Goal: Task Accomplishment & Management: Manage account settings

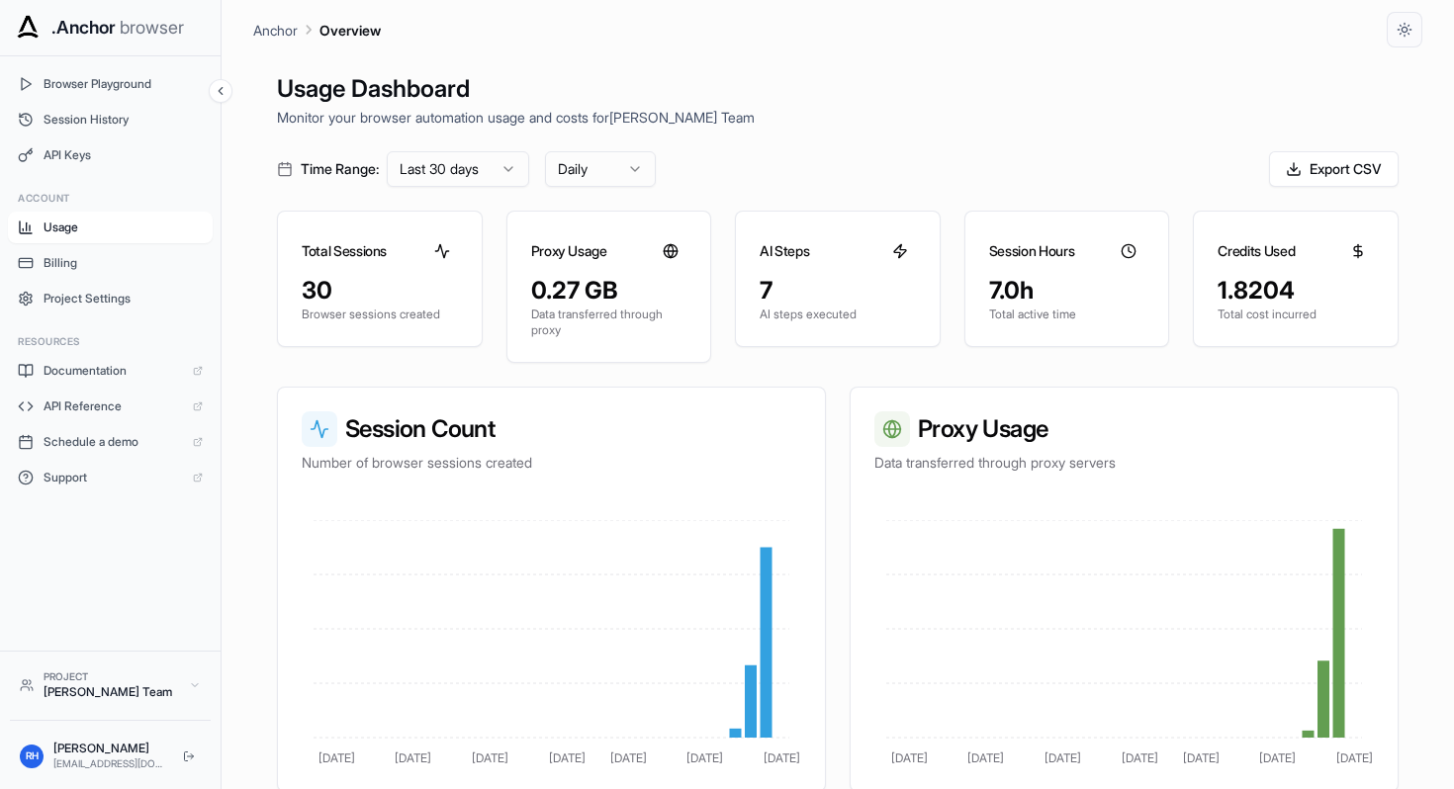
click at [150, 226] on span "Usage" at bounding box center [123, 228] width 159 height 16
click at [107, 270] on span "Billing" at bounding box center [123, 263] width 159 height 16
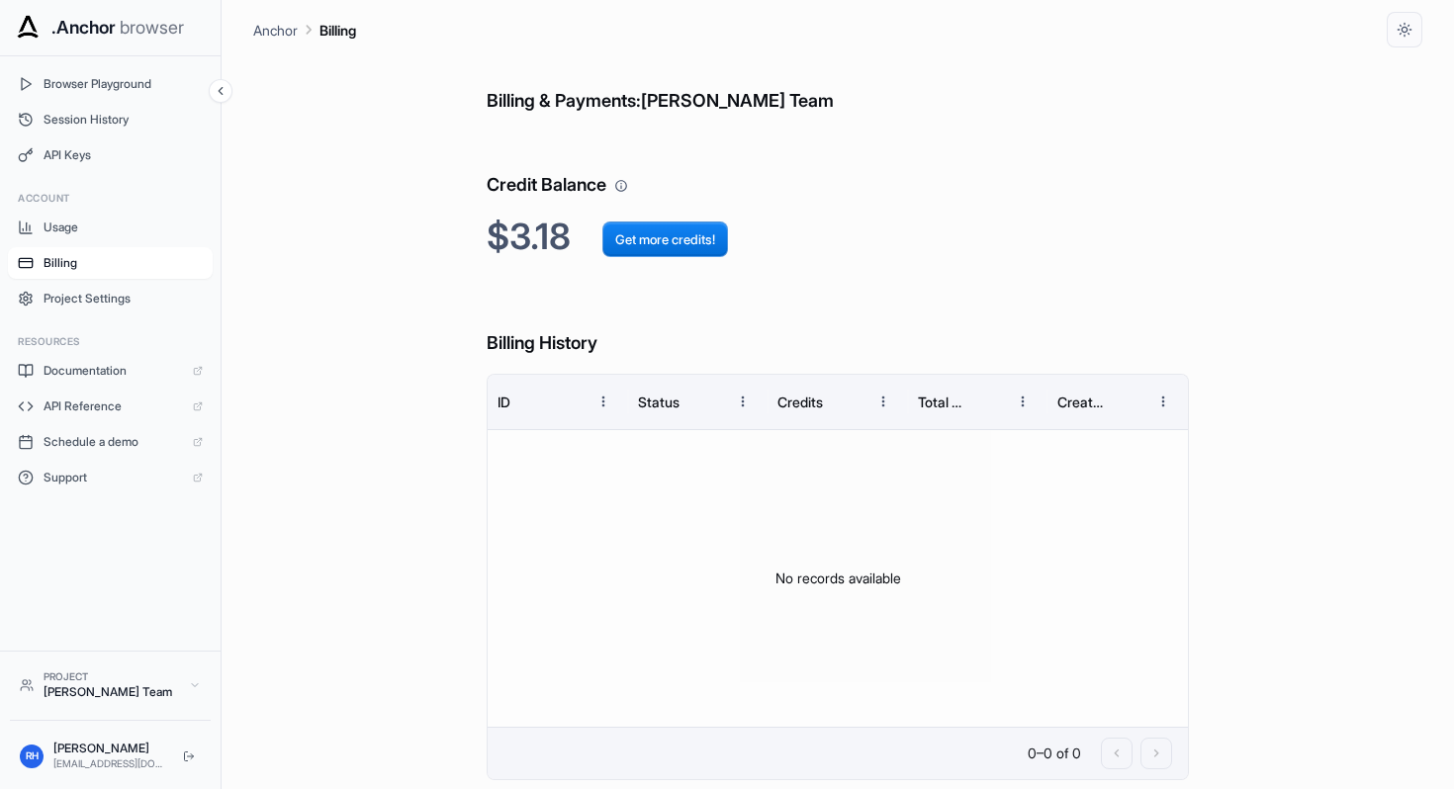
click at [126, 248] on button "Billing" at bounding box center [110, 263] width 205 height 32
click at [133, 237] on button "Usage" at bounding box center [110, 228] width 205 height 32
